Goal: Transaction & Acquisition: Purchase product/service

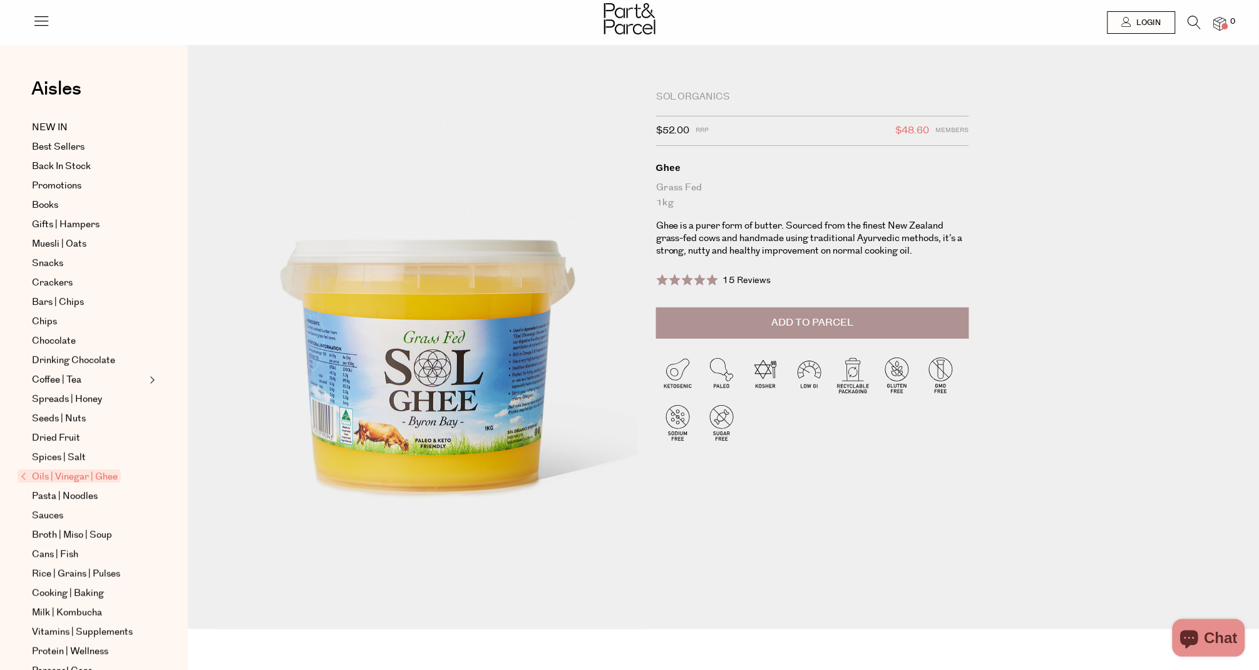
click at [1194, 22] on icon at bounding box center [1194, 23] width 13 height 14
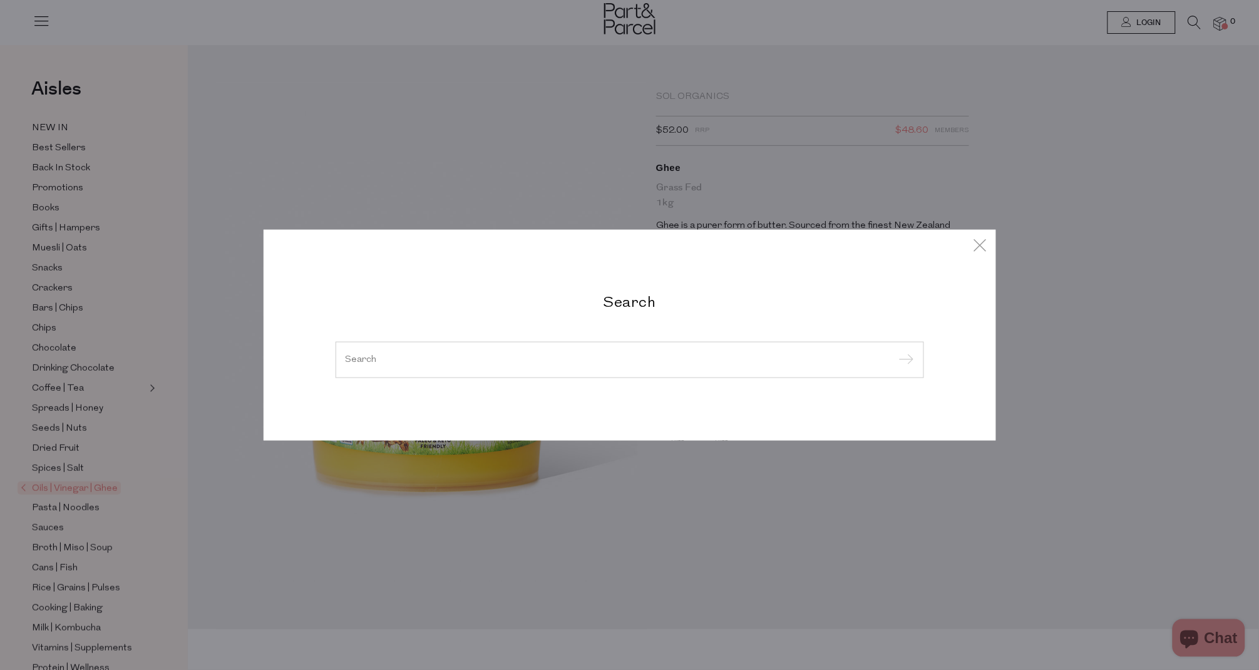
click at [583, 357] on input "search" at bounding box center [630, 359] width 568 height 9
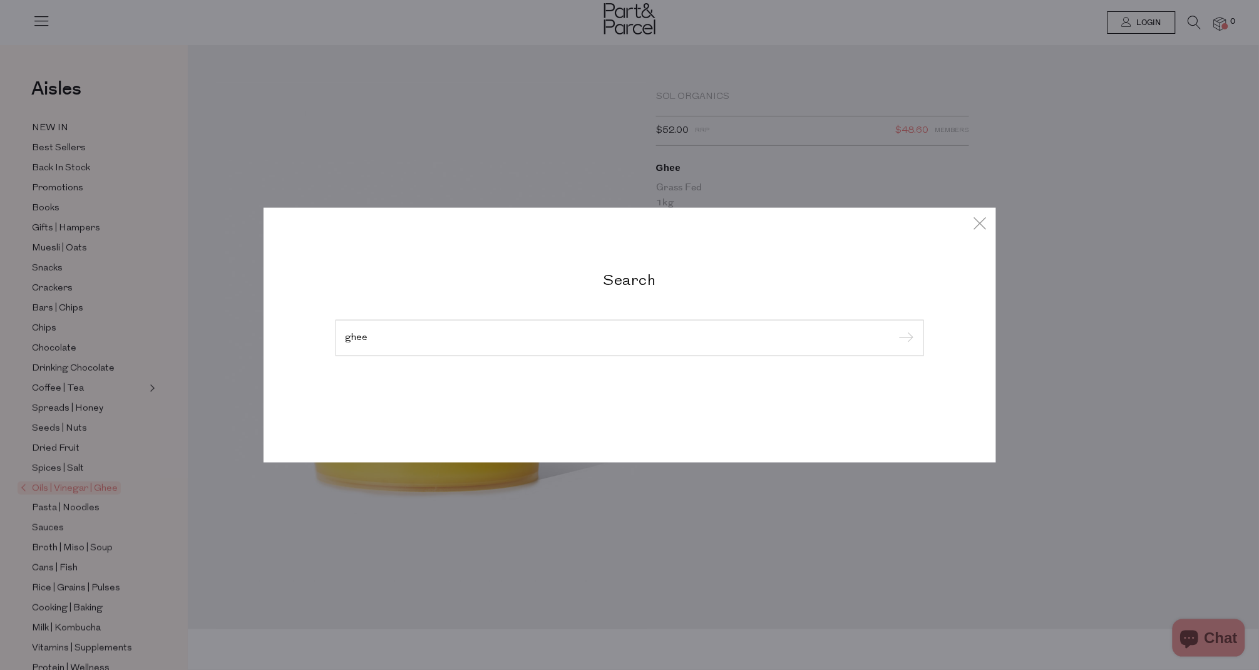
type input "ghee"
click at [904, 339] on input "submit" at bounding box center [904, 338] width 19 height 19
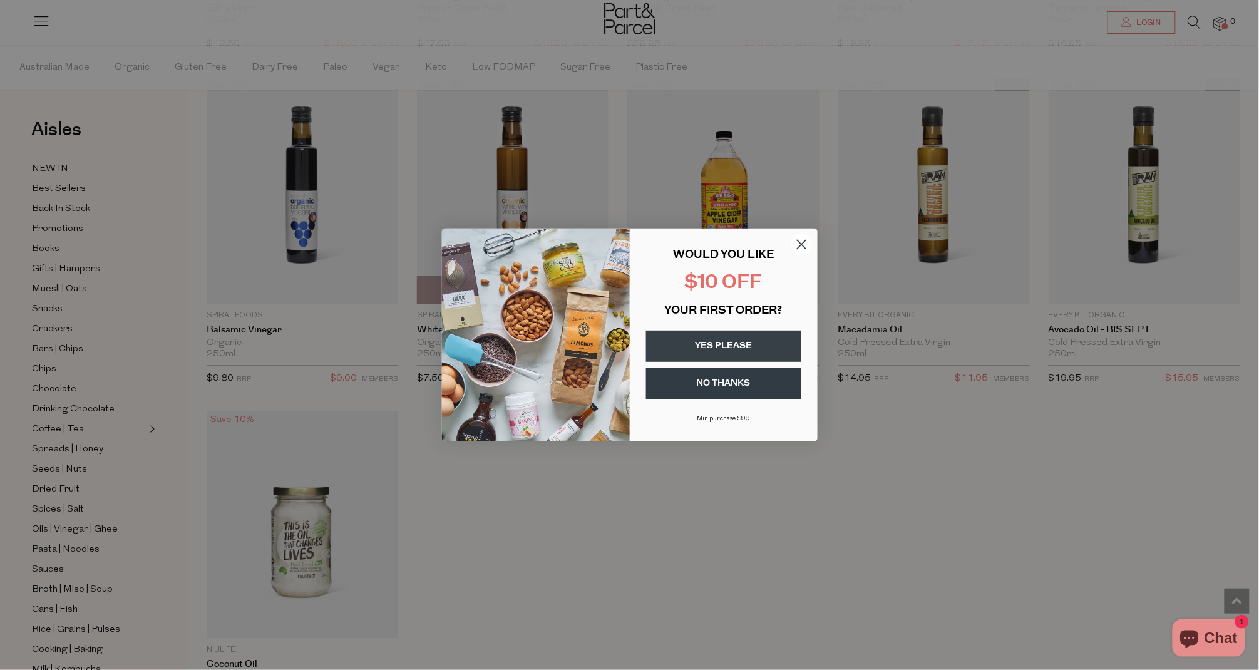
scroll to position [2802, 0]
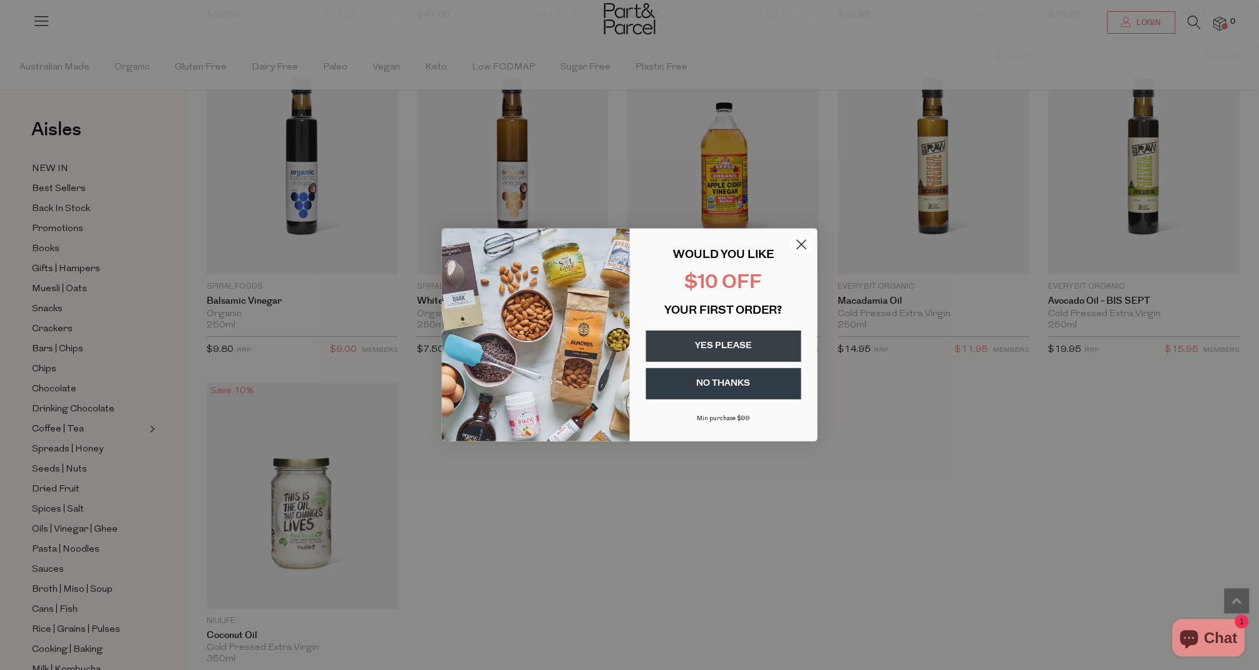
click at [795, 247] on circle "Close dialog" at bounding box center [801, 244] width 21 height 21
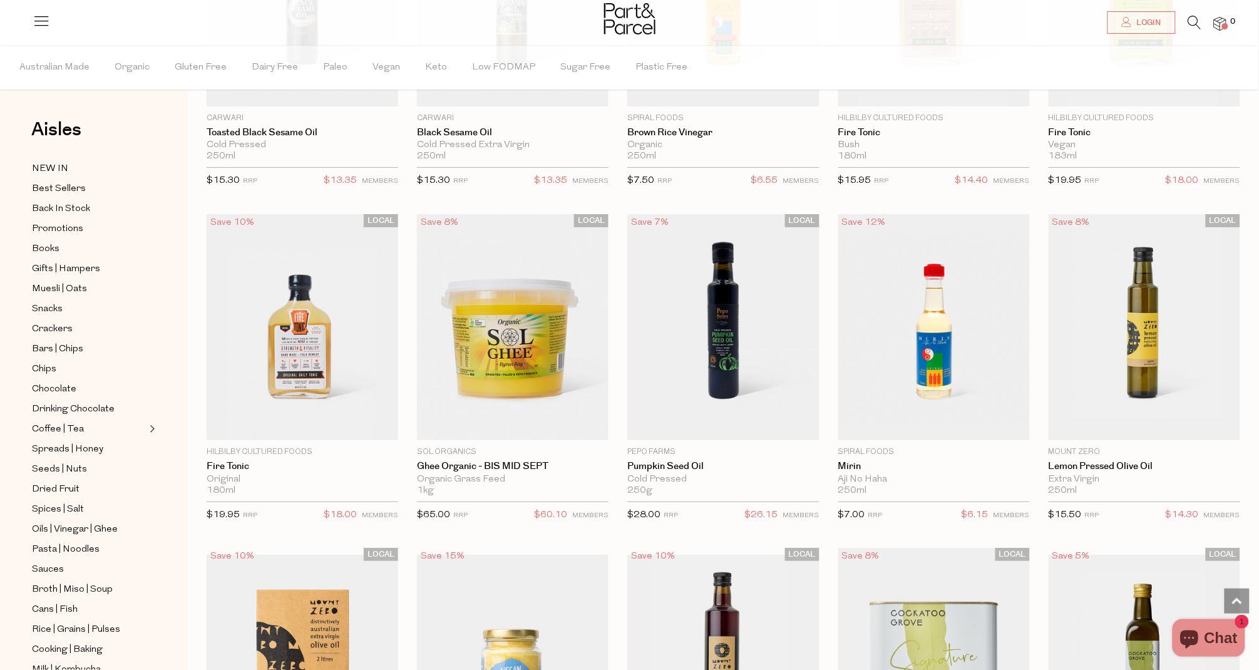
scroll to position [1608, 0]
